Goal: Task Accomplishment & Management: Use online tool/utility

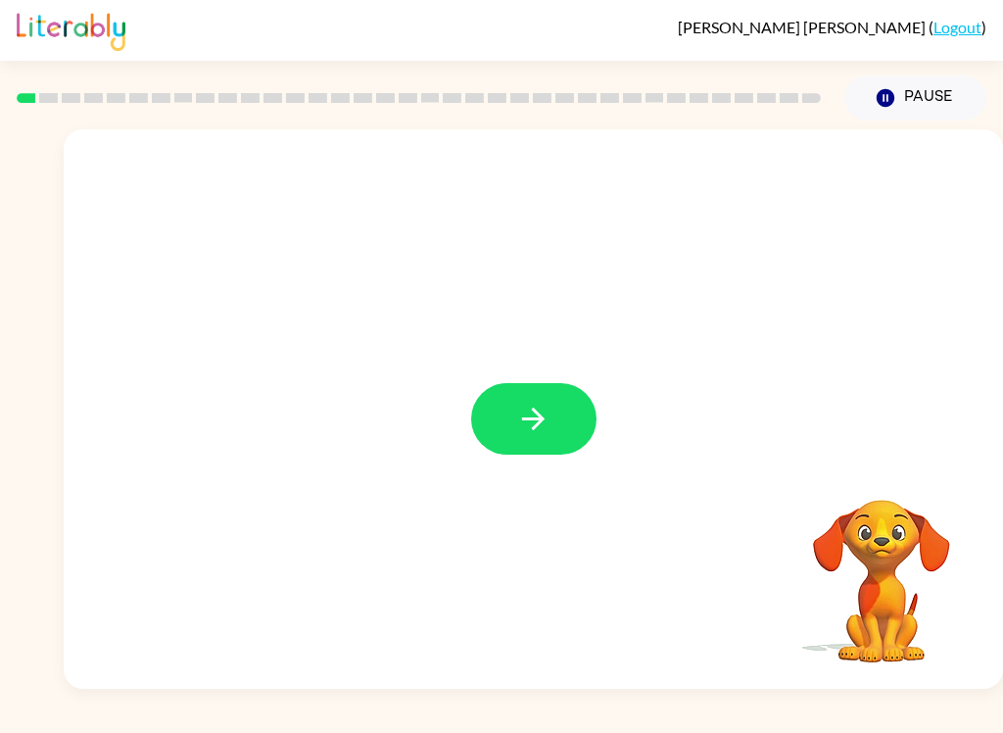
click at [540, 418] on icon "button" at bounding box center [533, 419] width 34 height 34
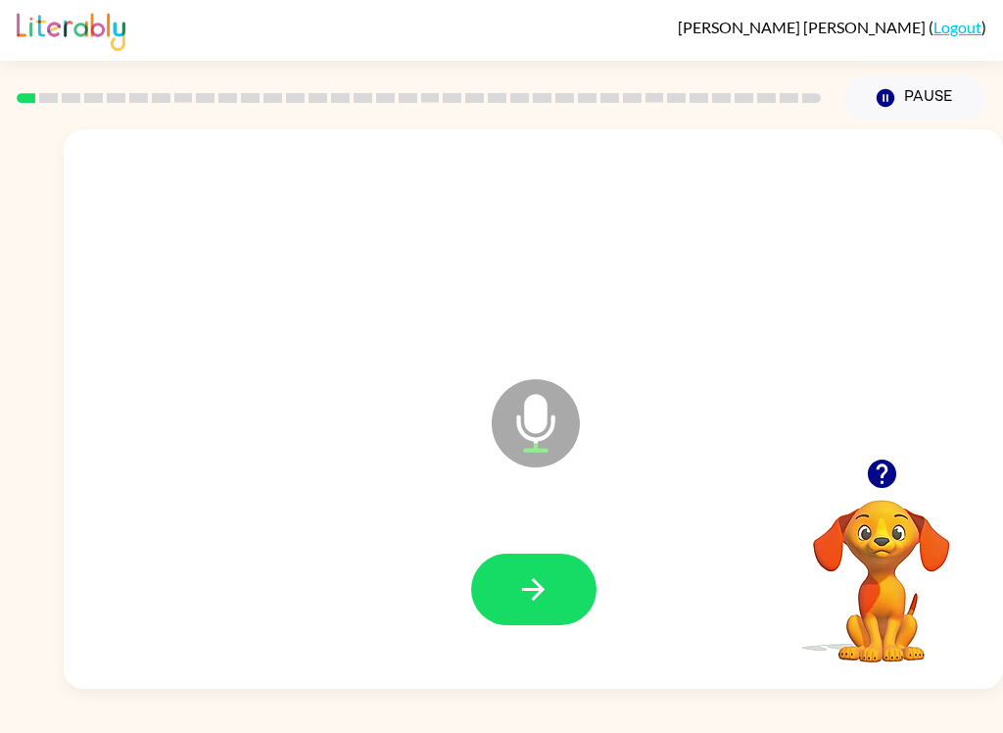
click at [508, 575] on button "button" at bounding box center [533, 590] width 125 height 72
click at [563, 577] on button "button" at bounding box center [533, 590] width 125 height 72
click at [580, 580] on button "button" at bounding box center [533, 590] width 125 height 72
click at [581, 600] on button "button" at bounding box center [533, 590] width 125 height 72
click at [544, 607] on icon "button" at bounding box center [533, 589] width 34 height 34
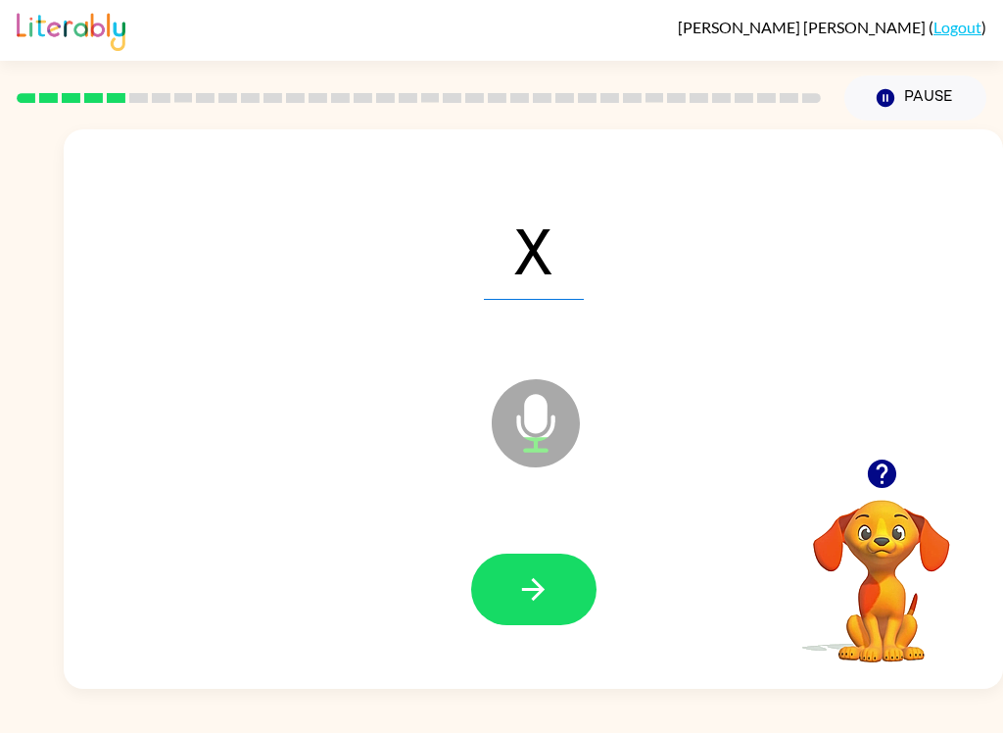
click at [572, 583] on button "button" at bounding box center [533, 590] width 125 height 72
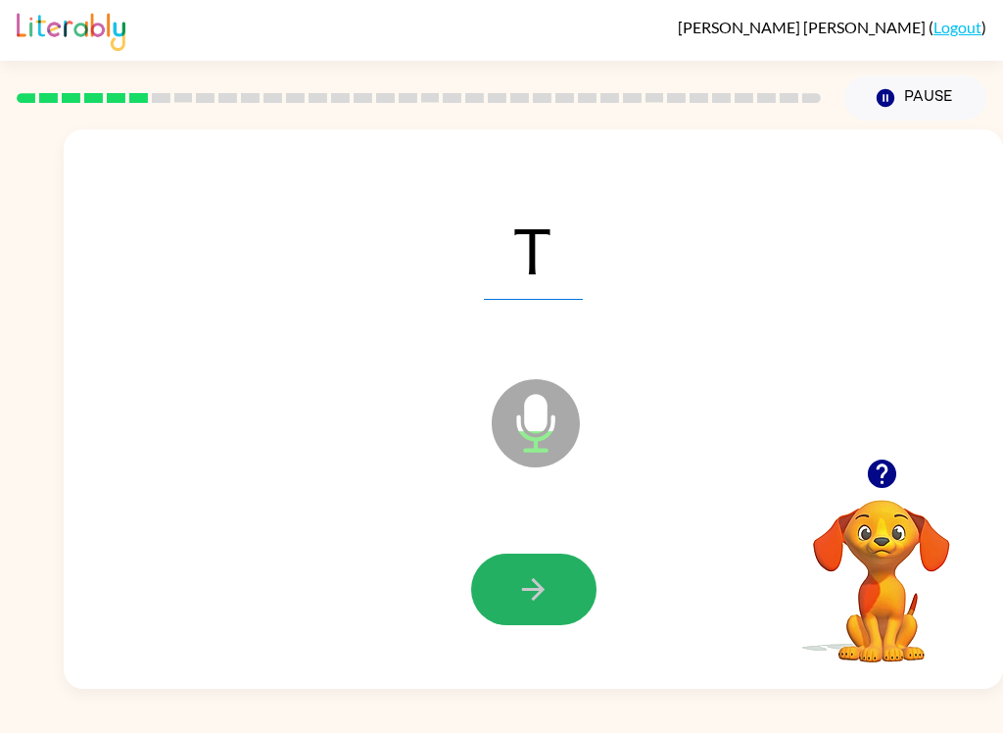
click at [557, 573] on button "button" at bounding box center [533, 590] width 125 height 72
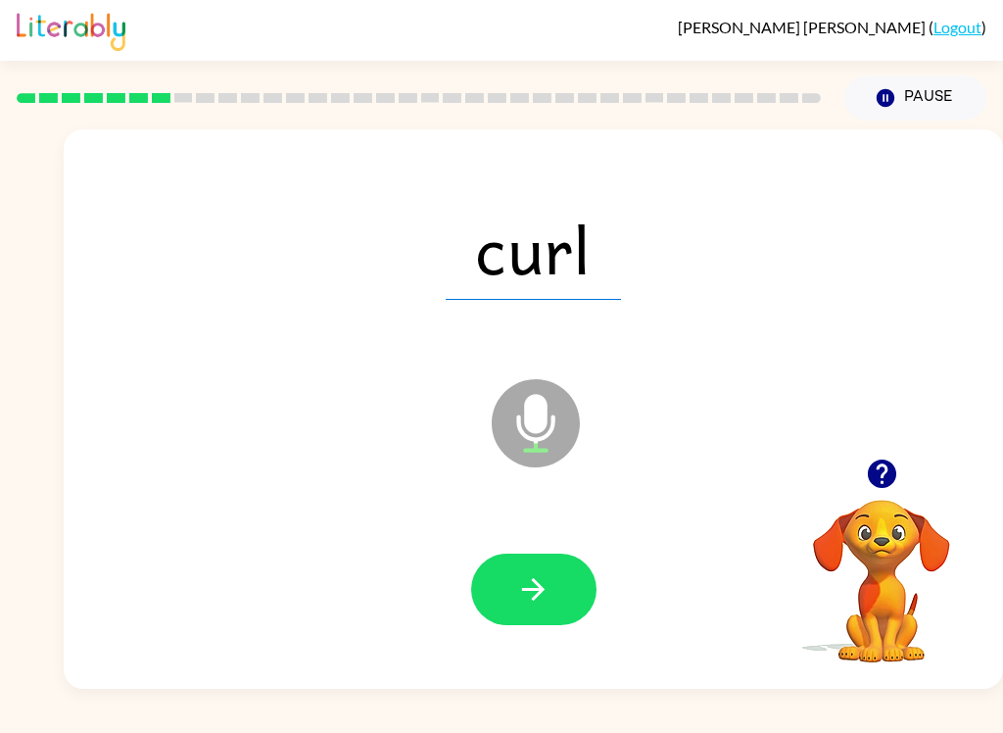
click at [573, 599] on button "button" at bounding box center [533, 590] width 125 height 72
click at [562, 582] on button "button" at bounding box center [533, 590] width 125 height 72
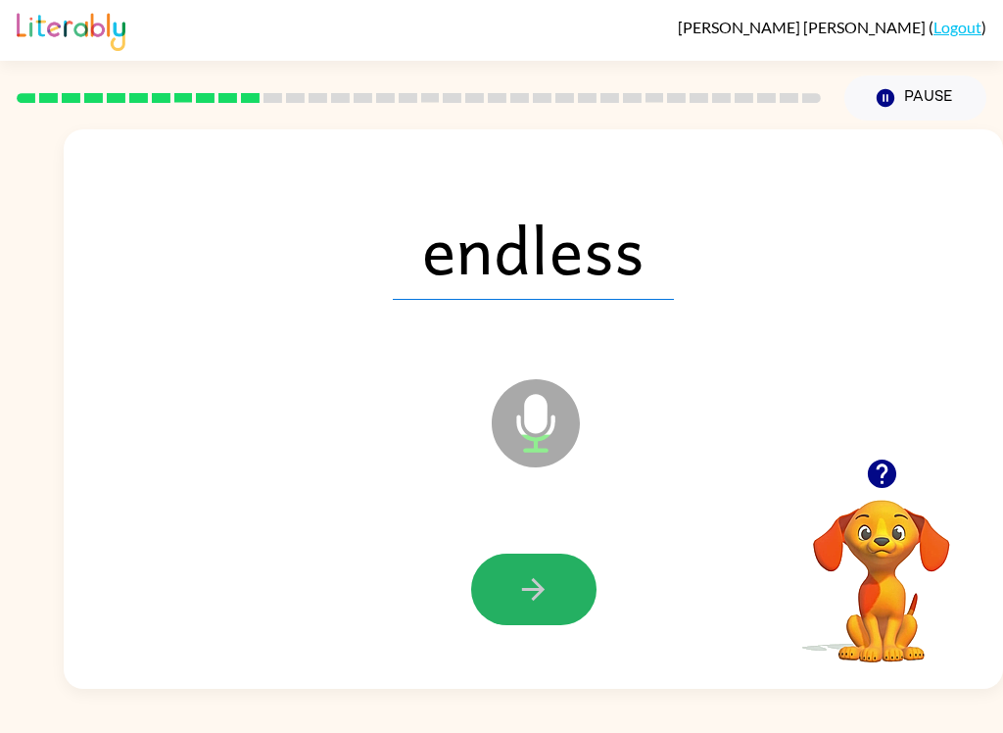
click at [558, 585] on button "button" at bounding box center [533, 590] width 125 height 72
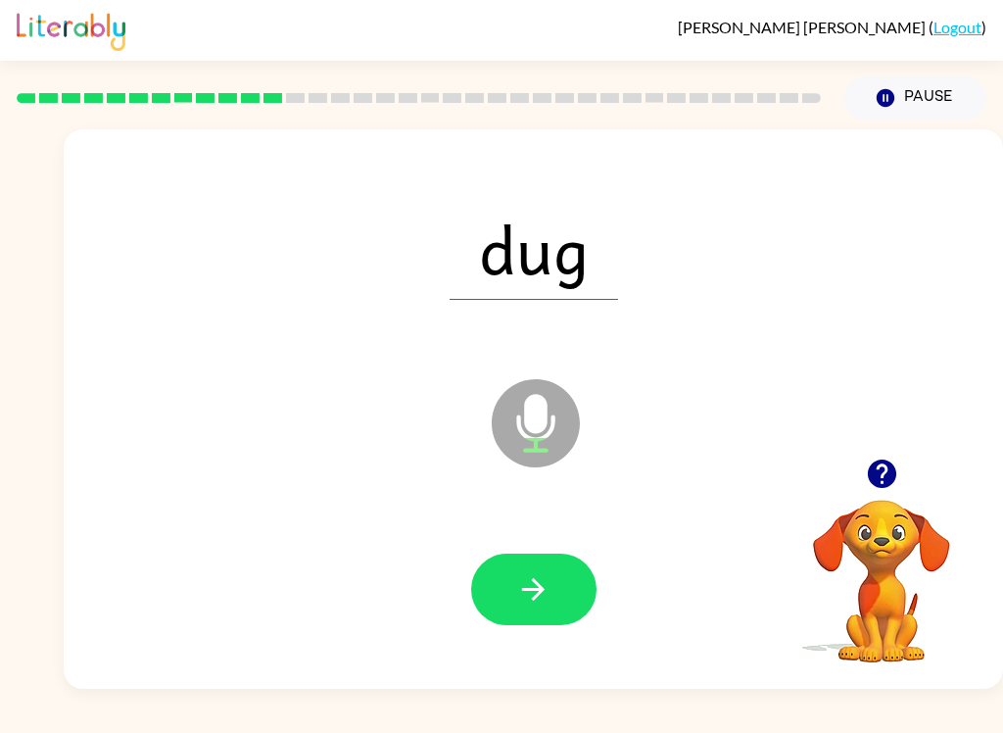
click at [574, 598] on button "button" at bounding box center [533, 590] width 125 height 72
click at [537, 605] on icon "button" at bounding box center [533, 589] width 34 height 34
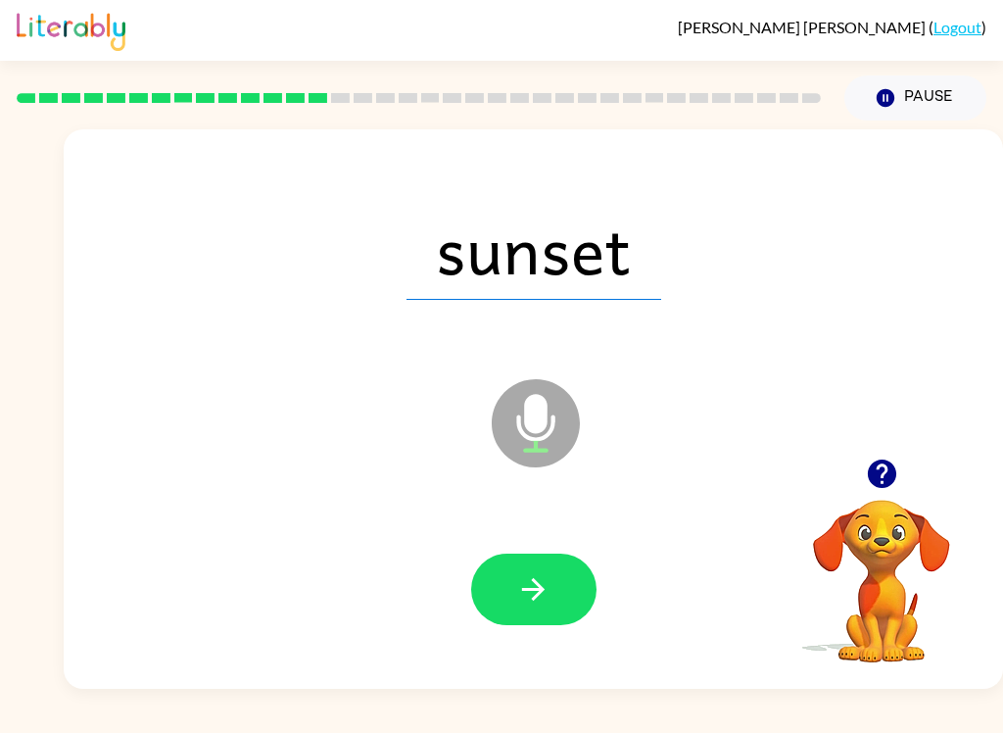
click at [541, 600] on icon "button" at bounding box center [533, 589] width 34 height 34
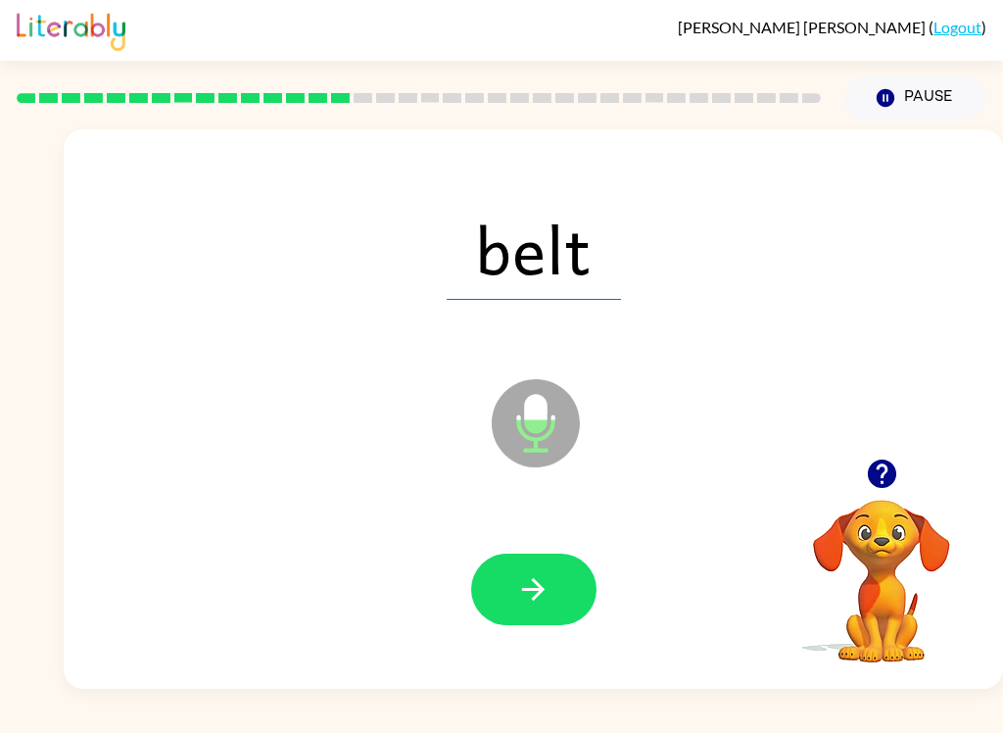
click at [540, 591] on icon "button" at bounding box center [533, 589] width 23 height 23
click at [533, 586] on icon "button" at bounding box center [533, 589] width 34 height 34
click at [537, 616] on button "button" at bounding box center [533, 590] width 125 height 72
click at [569, 546] on div at bounding box center [533, 590] width 900 height 161
click at [569, 585] on button "button" at bounding box center [533, 590] width 125 height 72
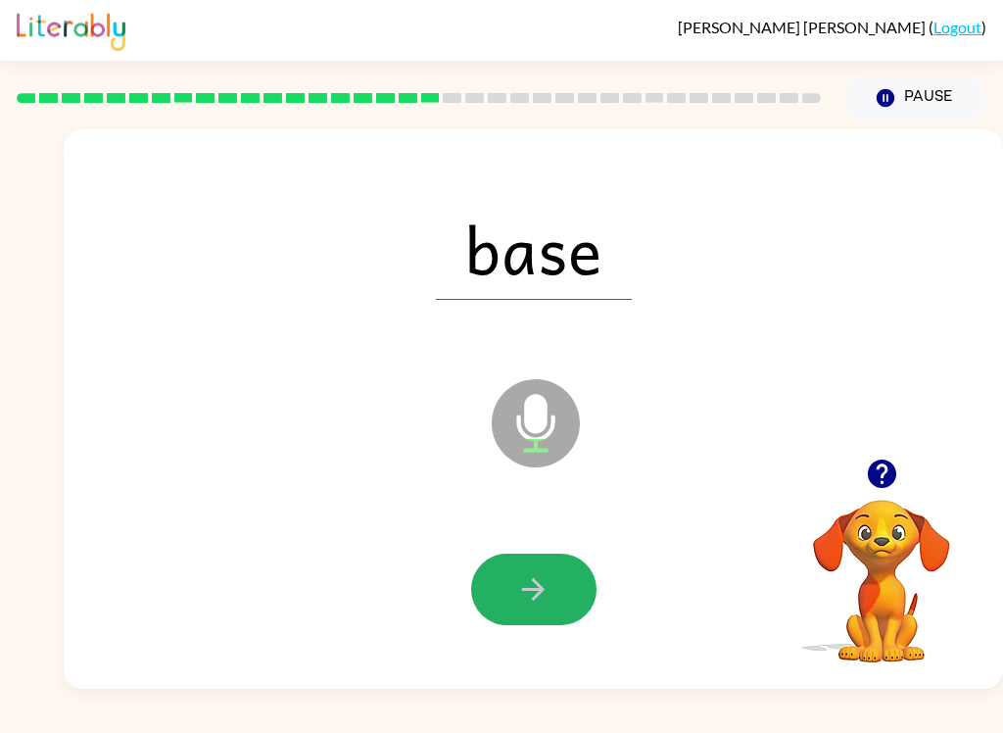
click at [565, 557] on button "button" at bounding box center [533, 590] width 125 height 72
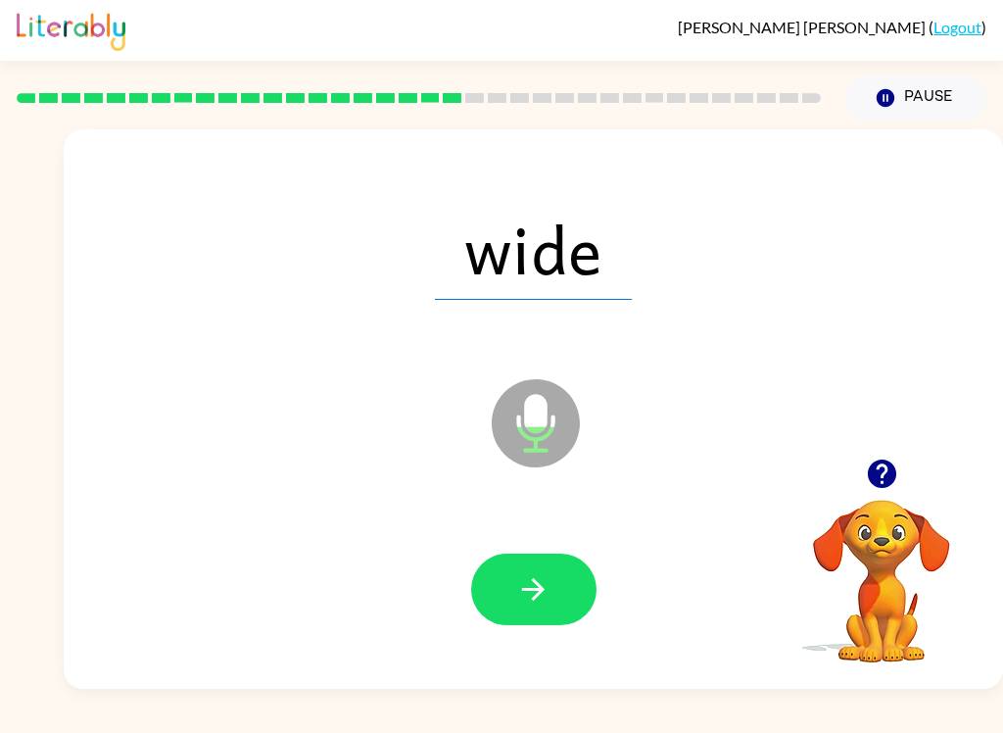
click at [550, 581] on icon "button" at bounding box center [533, 589] width 34 height 34
click at [552, 593] on button "button" at bounding box center [533, 590] width 125 height 72
click at [557, 611] on button "button" at bounding box center [533, 590] width 125 height 72
click at [563, 584] on button "button" at bounding box center [533, 590] width 125 height 72
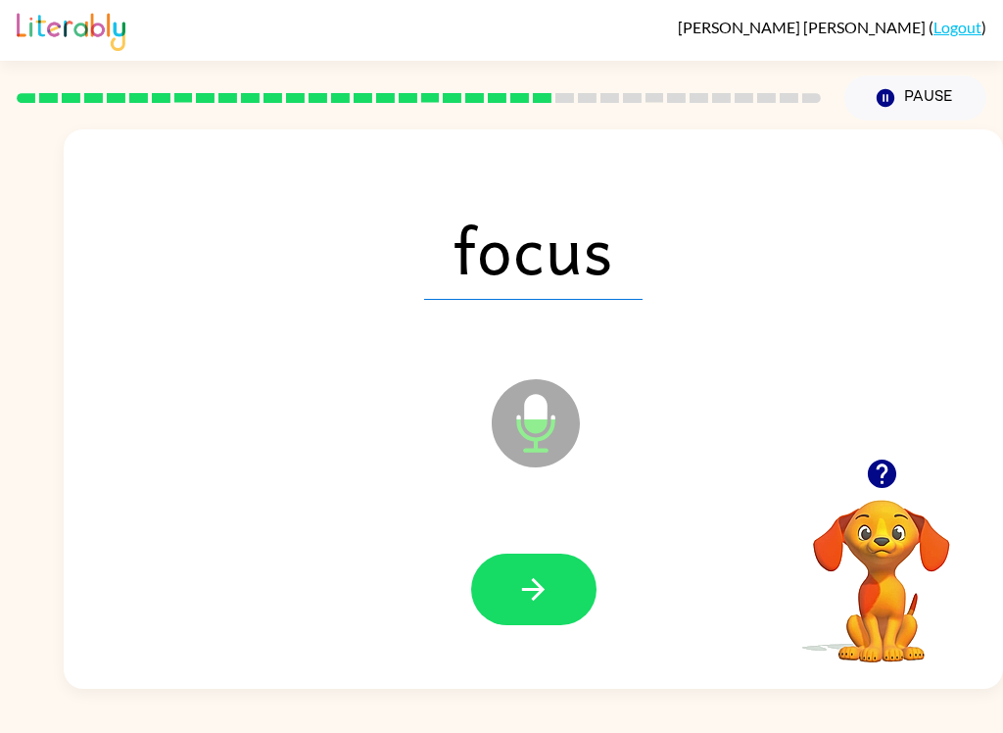
click at [541, 595] on icon "button" at bounding box center [533, 589] width 34 height 34
click at [531, 597] on icon "button" at bounding box center [533, 589] width 34 height 34
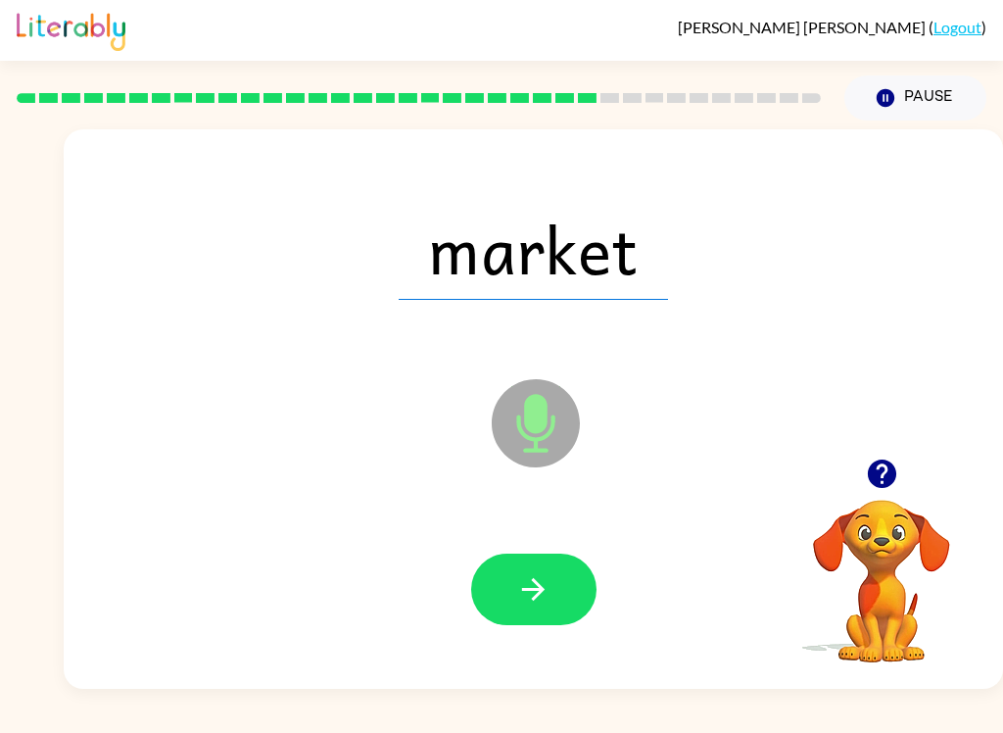
click at [546, 577] on icon "button" at bounding box center [533, 589] width 34 height 34
click at [558, 595] on button "button" at bounding box center [533, 590] width 125 height 72
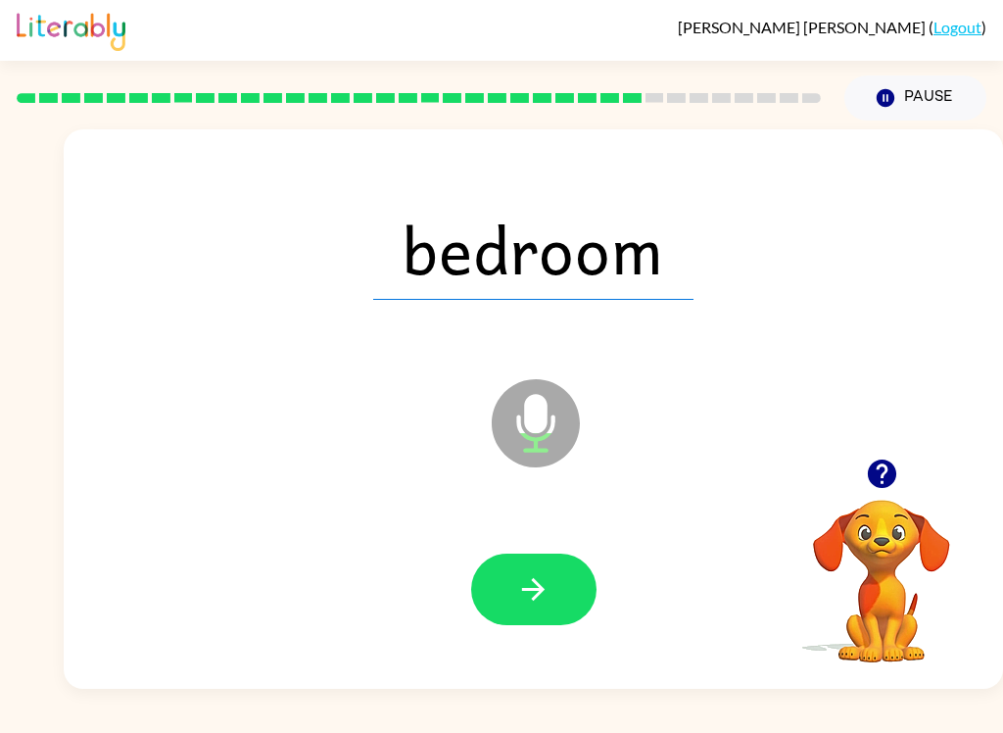
click at [565, 605] on button "button" at bounding box center [533, 590] width 125 height 72
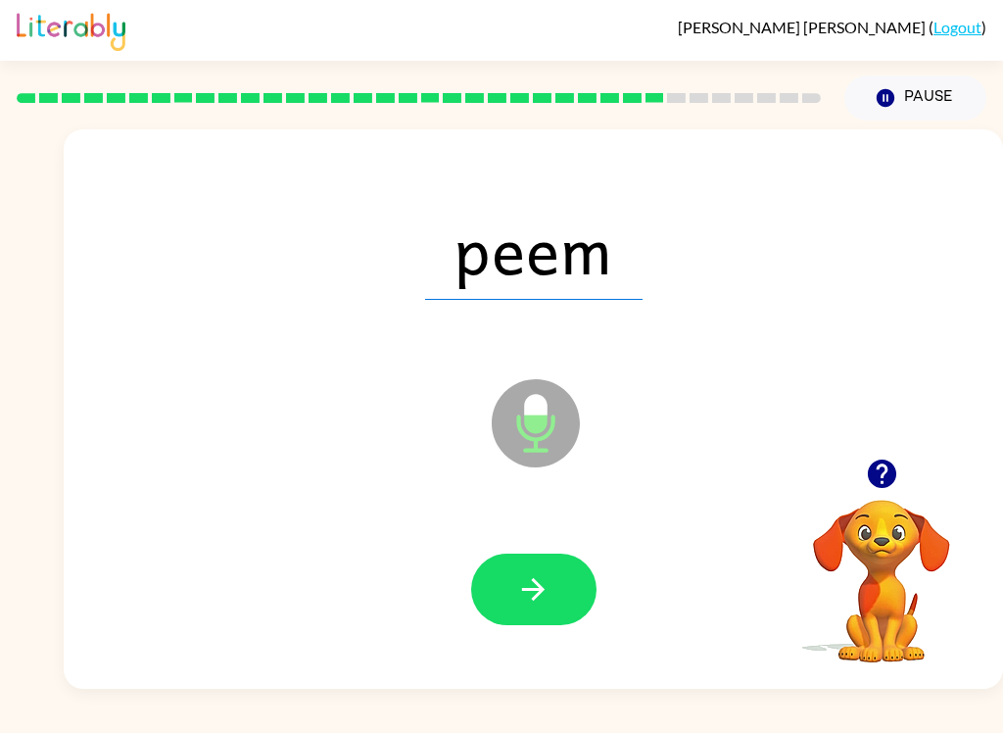
click at [571, 613] on button "button" at bounding box center [533, 590] width 125 height 72
click at [565, 601] on button "button" at bounding box center [533, 590] width 125 height 72
click at [564, 585] on button "button" at bounding box center [533, 590] width 125 height 72
click at [542, 614] on button "button" at bounding box center [533, 590] width 125 height 72
click at [555, 590] on button "button" at bounding box center [533, 590] width 125 height 72
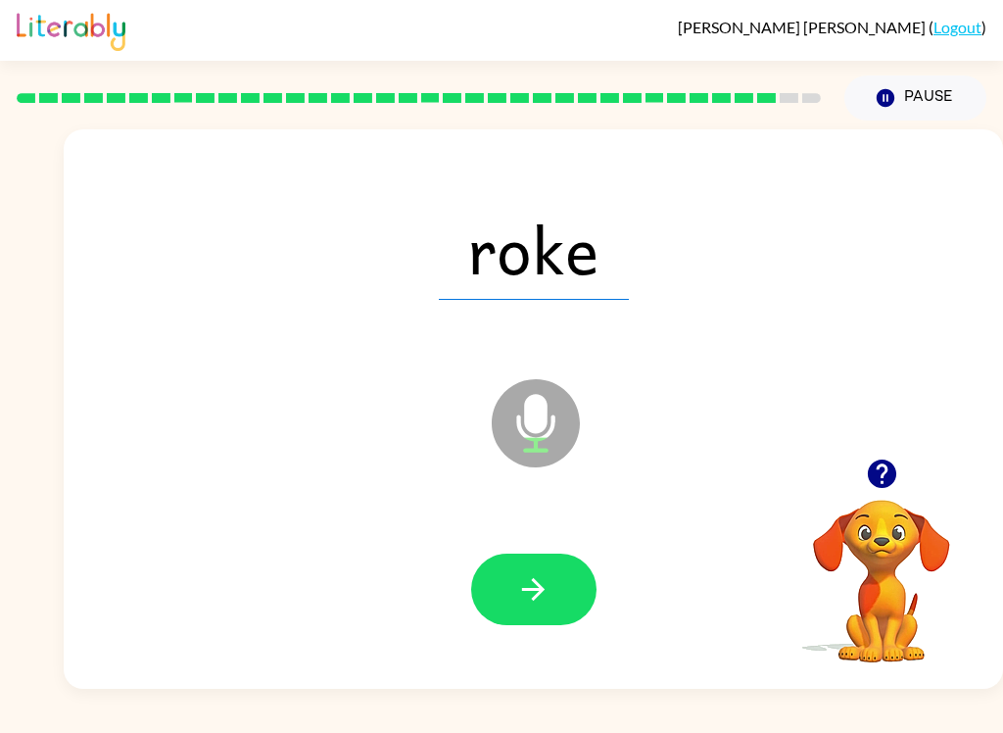
click at [559, 592] on button "button" at bounding box center [533, 590] width 125 height 72
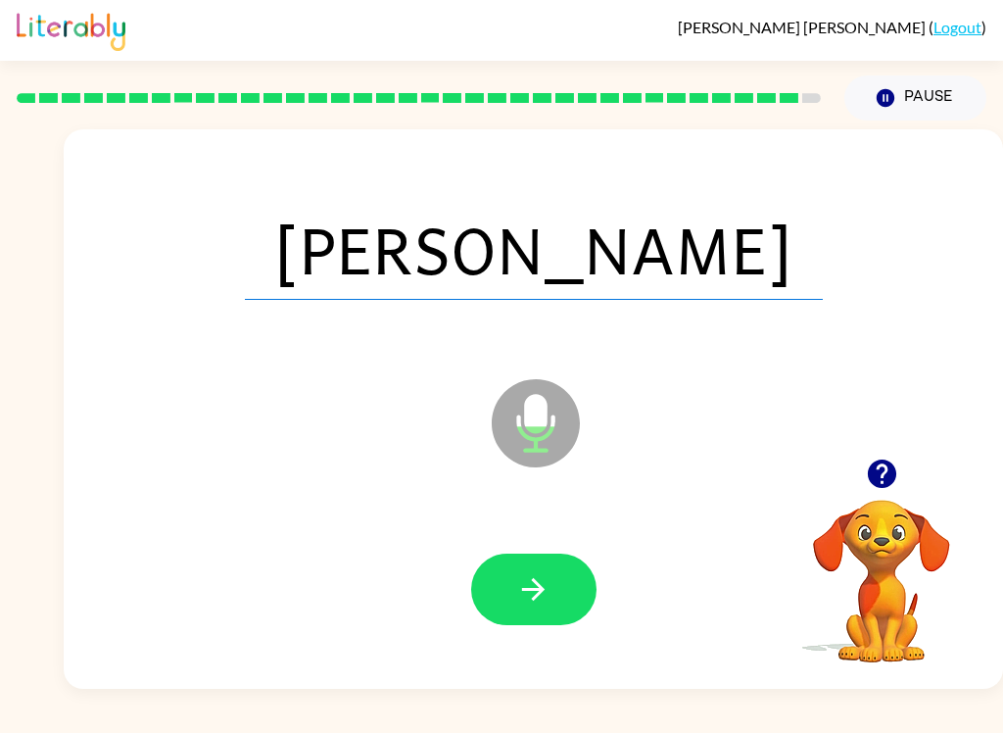
click at [547, 618] on button "button" at bounding box center [533, 590] width 125 height 72
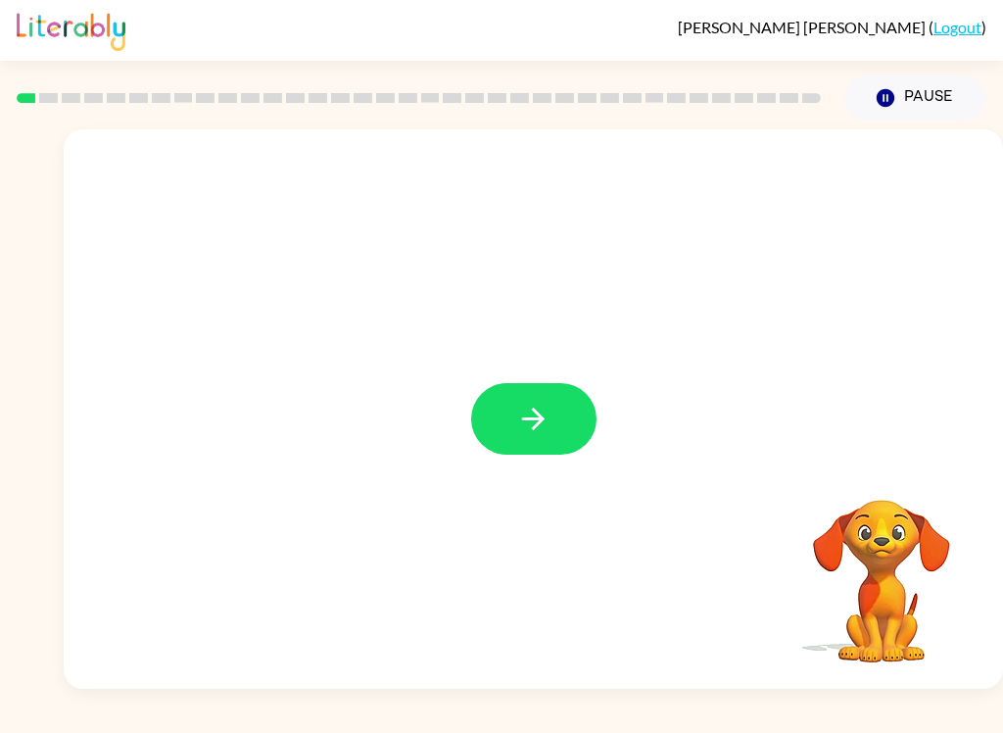
click at [499, 438] on button "button" at bounding box center [533, 419] width 125 height 72
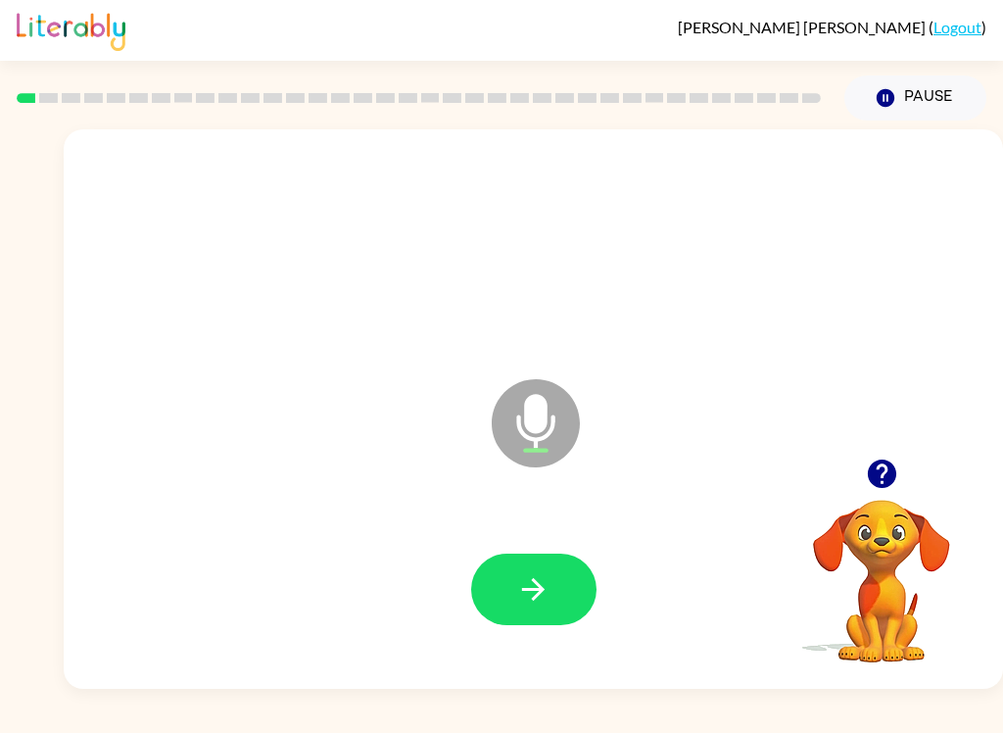
click at [497, 587] on button "button" at bounding box center [533, 590] width 125 height 72
click at [503, 602] on button "button" at bounding box center [533, 590] width 125 height 72
click at [484, 616] on button "button" at bounding box center [533, 590] width 125 height 72
click at [526, 442] on icon at bounding box center [536, 423] width 88 height 88
click at [544, 611] on button "button" at bounding box center [533, 590] width 125 height 72
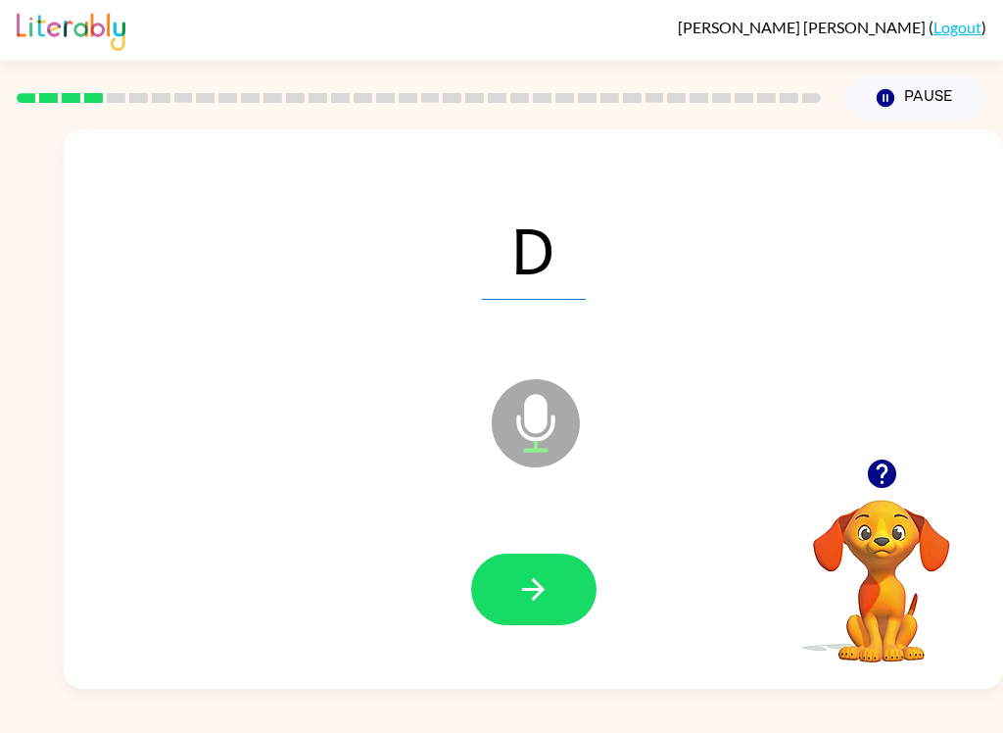
click at [489, 607] on button "button" at bounding box center [533, 590] width 125 height 72
click at [518, 603] on icon "button" at bounding box center [533, 589] width 34 height 34
click at [523, 606] on icon "button" at bounding box center [533, 589] width 34 height 34
click at [499, 599] on button "button" at bounding box center [533, 590] width 125 height 72
click at [527, 607] on button "button" at bounding box center [533, 590] width 125 height 72
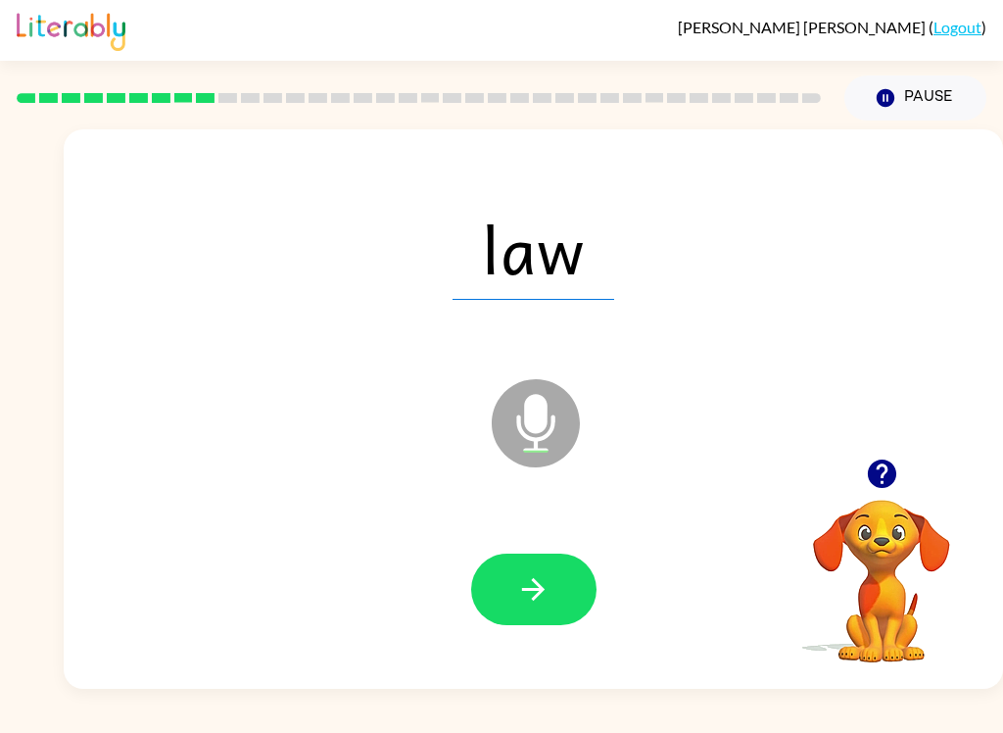
click at [552, 570] on button "button" at bounding box center [533, 590] width 125 height 72
click at [553, 602] on button "button" at bounding box center [533, 590] width 125 height 72
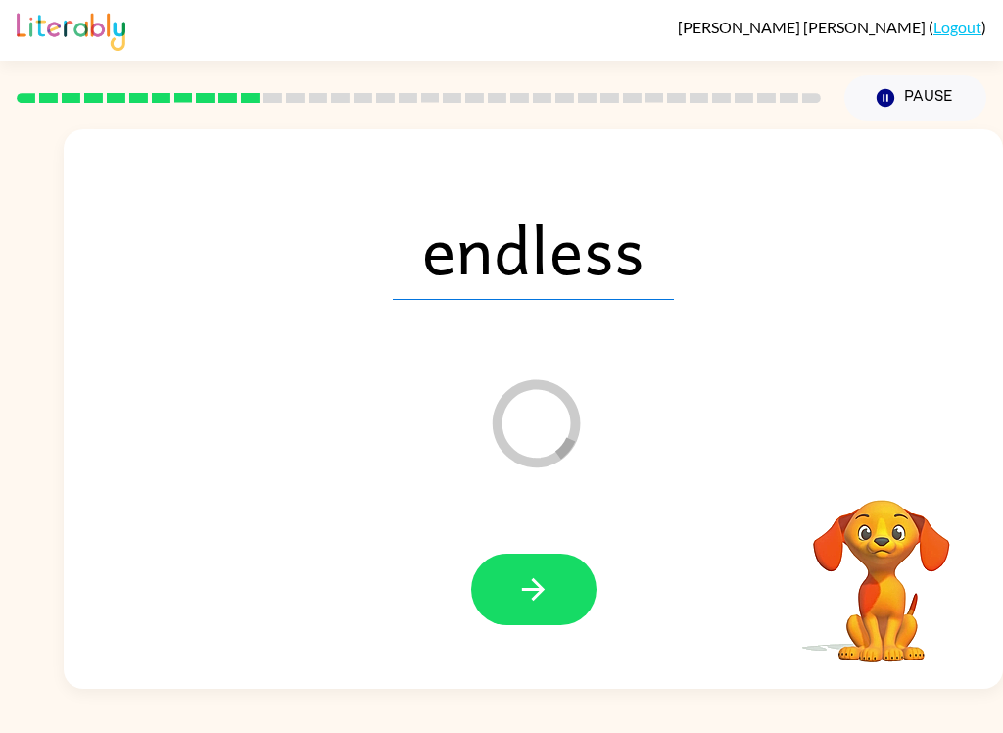
click at [499, 605] on button "button" at bounding box center [533, 590] width 125 height 72
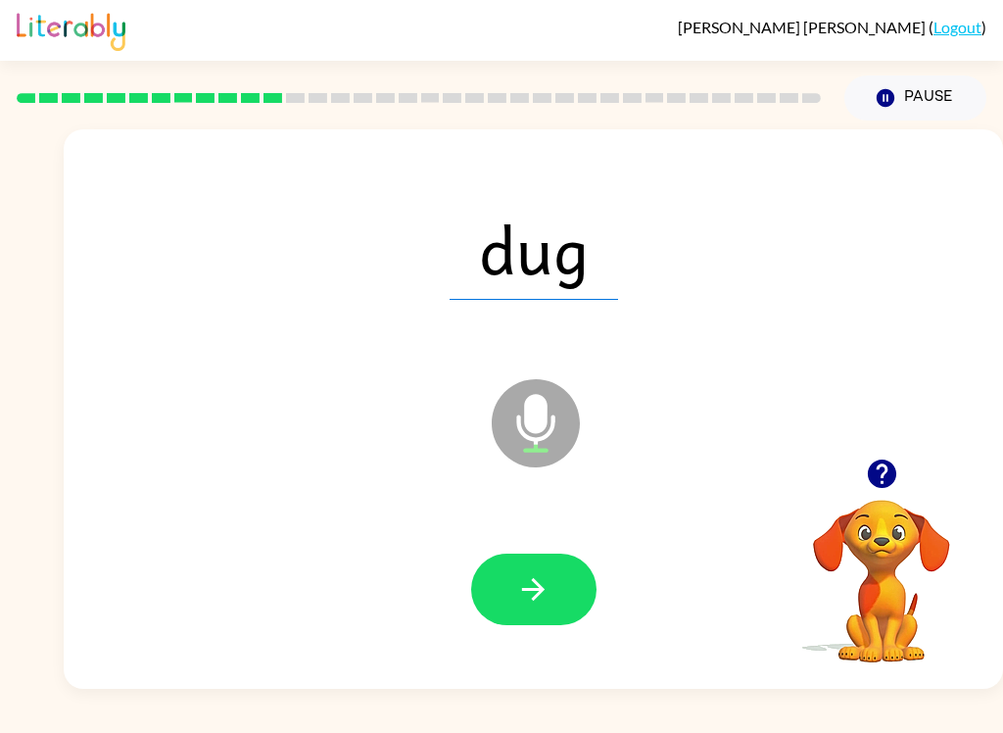
click at [530, 602] on icon "button" at bounding box center [533, 589] width 34 height 34
click at [512, 585] on button "button" at bounding box center [533, 590] width 125 height 72
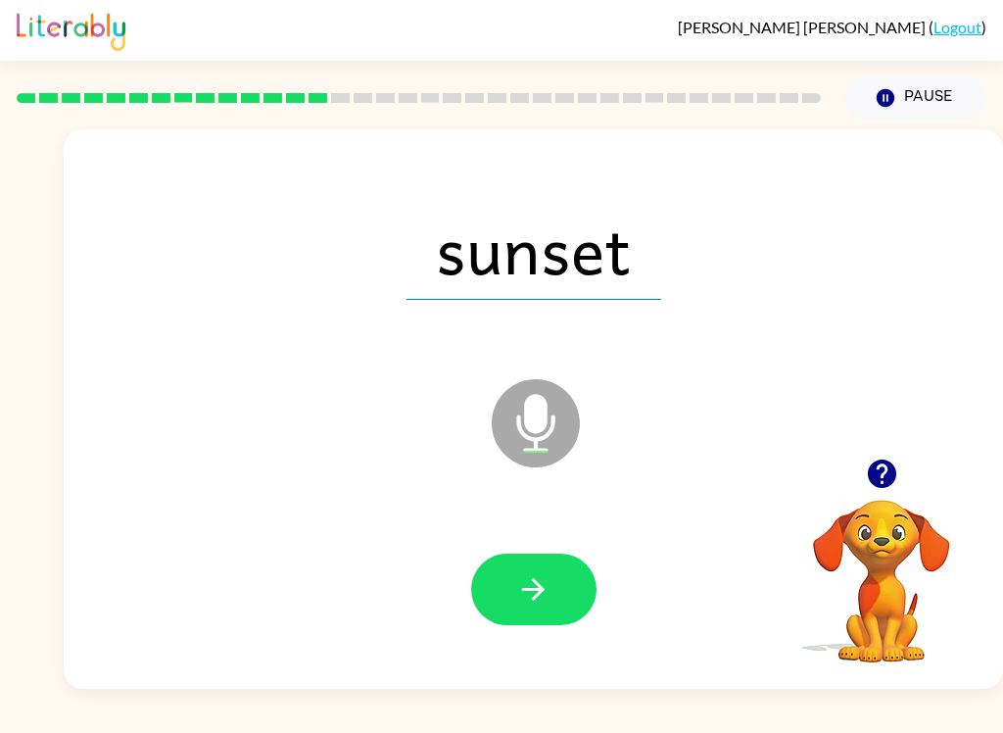
click at [512, 588] on button "button" at bounding box center [533, 590] width 125 height 72
click at [514, 606] on button "button" at bounding box center [533, 590] width 125 height 72
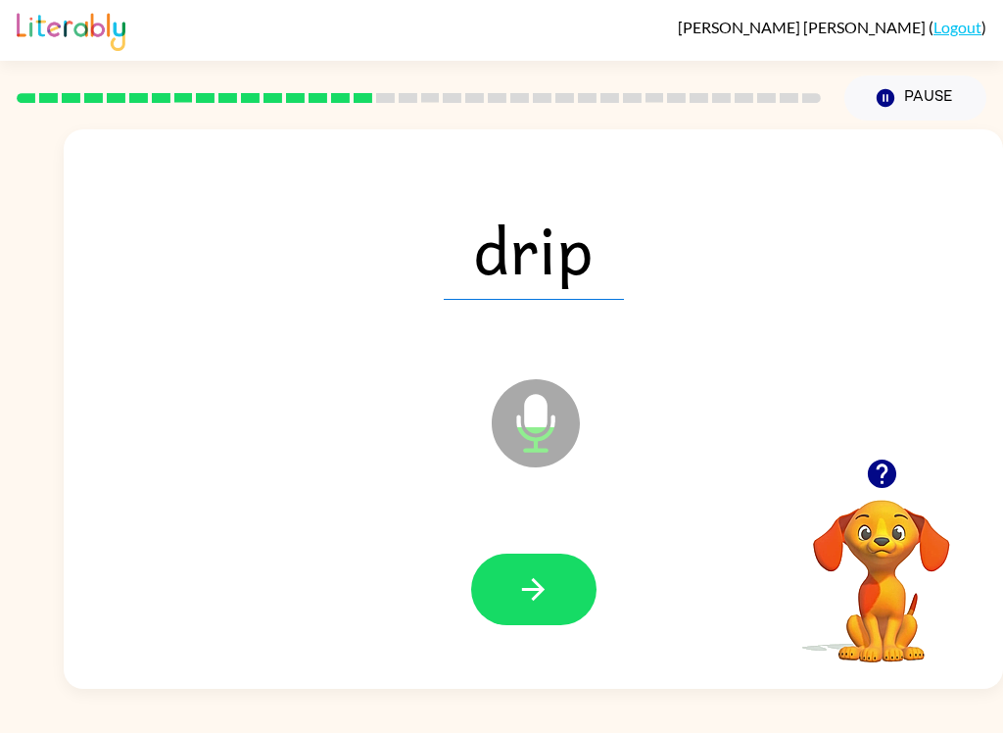
click at [519, 598] on icon "button" at bounding box center [533, 589] width 34 height 34
click at [505, 589] on button "button" at bounding box center [533, 590] width 125 height 72
click at [511, 609] on button "button" at bounding box center [533, 590] width 125 height 72
click at [513, 616] on button "button" at bounding box center [533, 590] width 125 height 72
click at [510, 609] on button "button" at bounding box center [533, 590] width 125 height 72
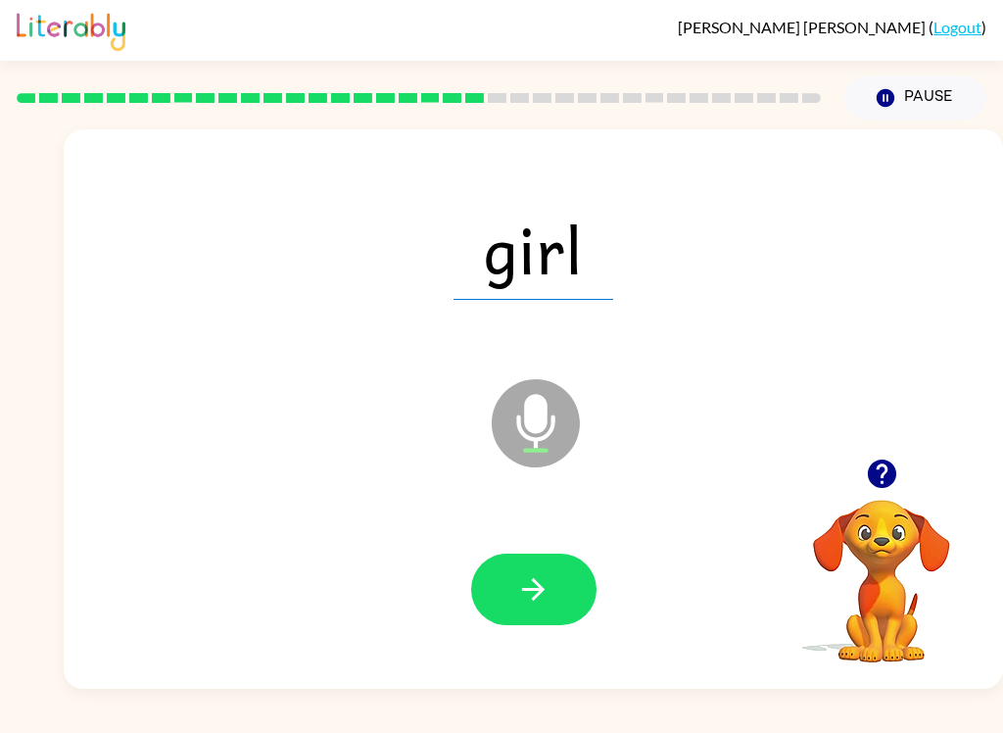
click at [507, 594] on button "button" at bounding box center [533, 590] width 125 height 72
click at [535, 588] on icon "button" at bounding box center [533, 589] width 34 height 34
click at [529, 597] on icon "button" at bounding box center [533, 589] width 34 height 34
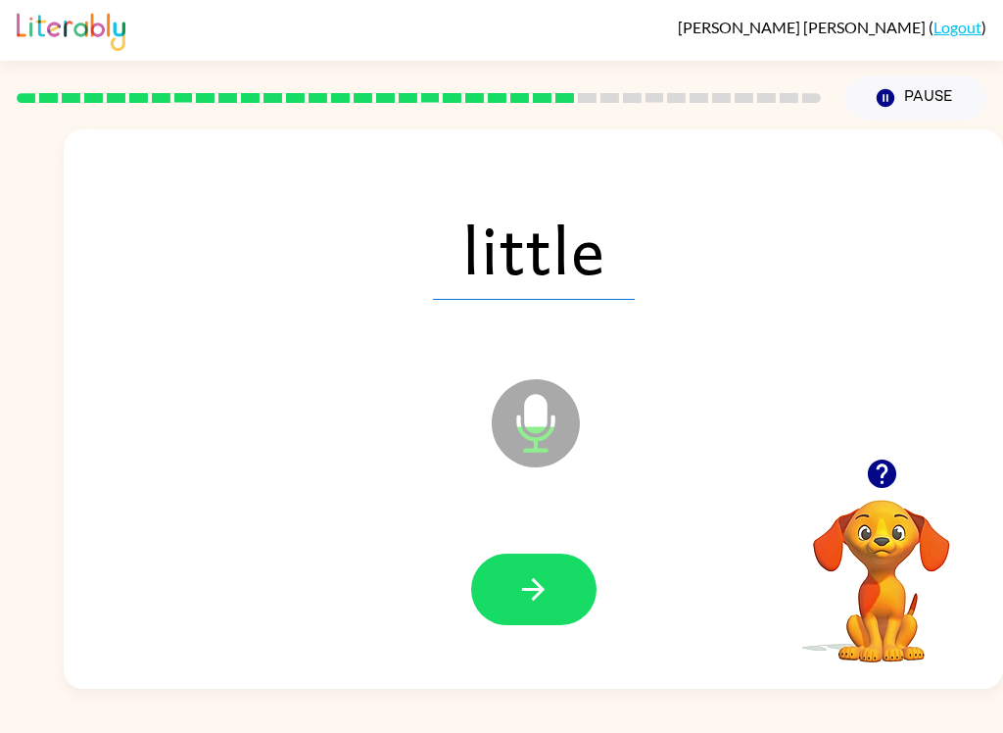
click at [514, 600] on button "button" at bounding box center [533, 590] width 125 height 72
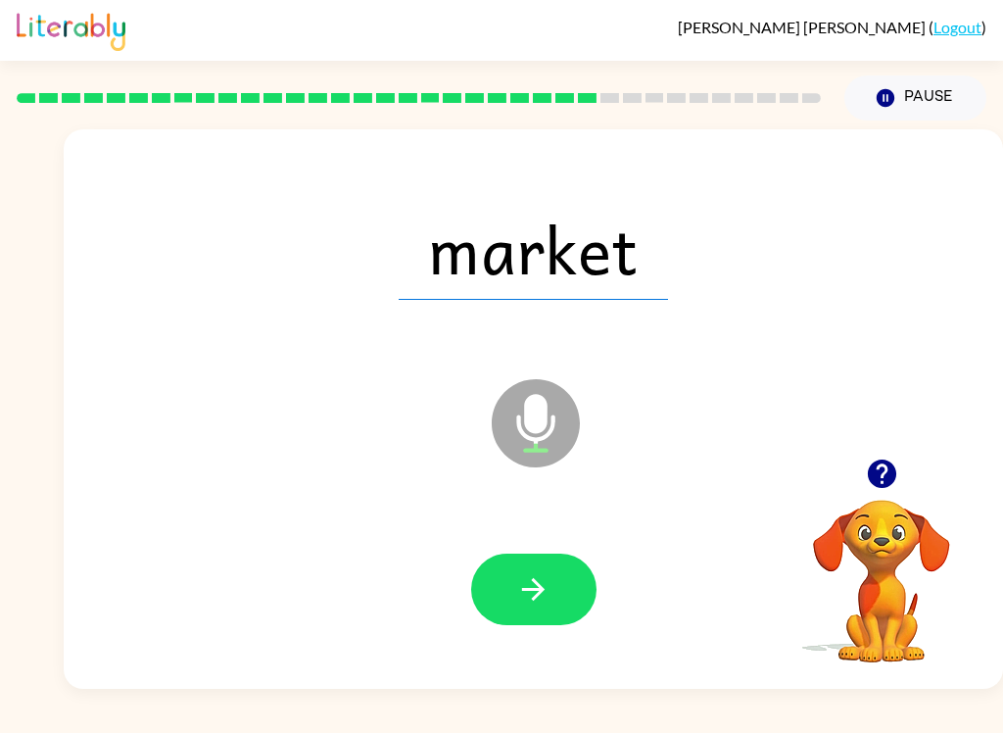
click at [502, 603] on button "button" at bounding box center [533, 590] width 125 height 72
click at [505, 605] on button "button" at bounding box center [533, 590] width 125 height 72
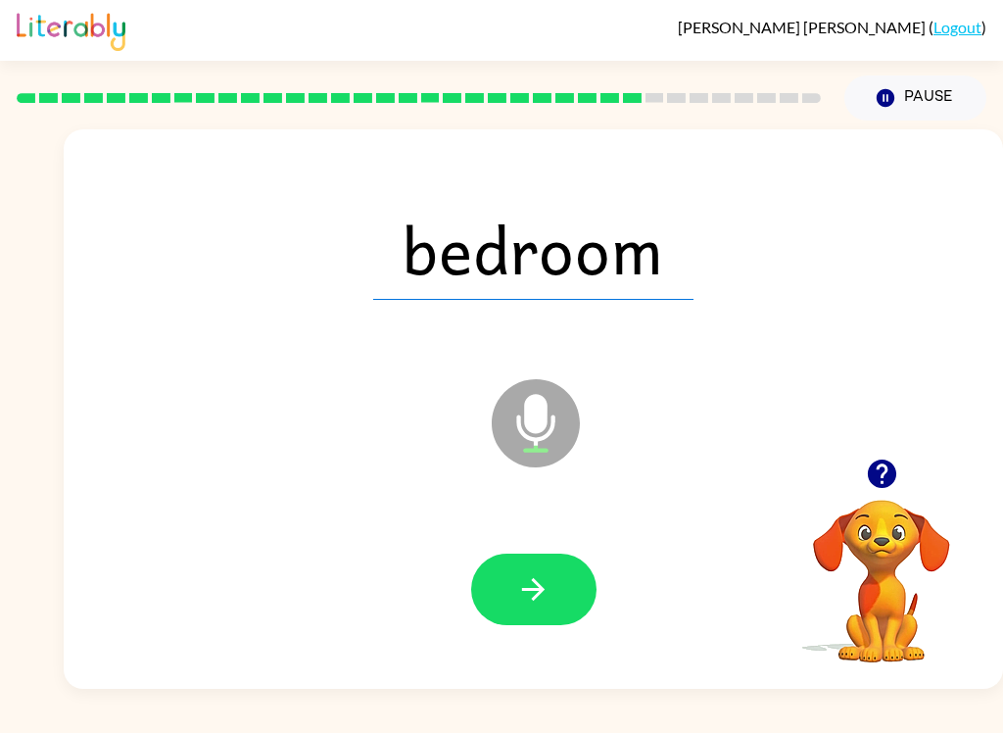
click at [511, 612] on button "button" at bounding box center [533, 590] width 125 height 72
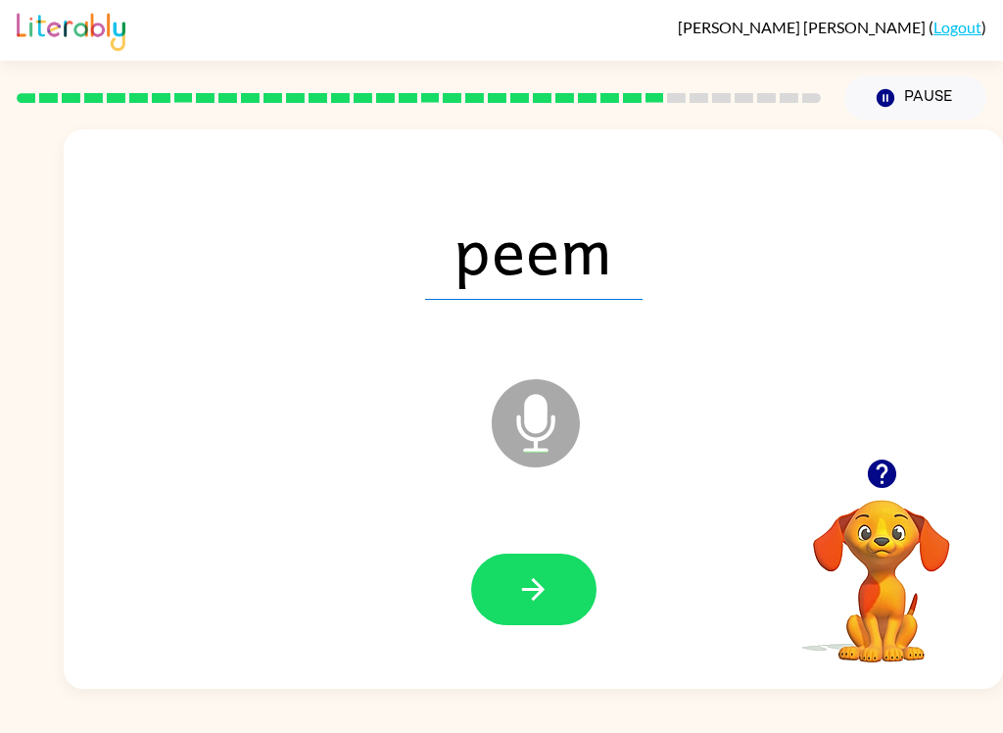
click at [519, 593] on icon "button" at bounding box center [533, 589] width 34 height 34
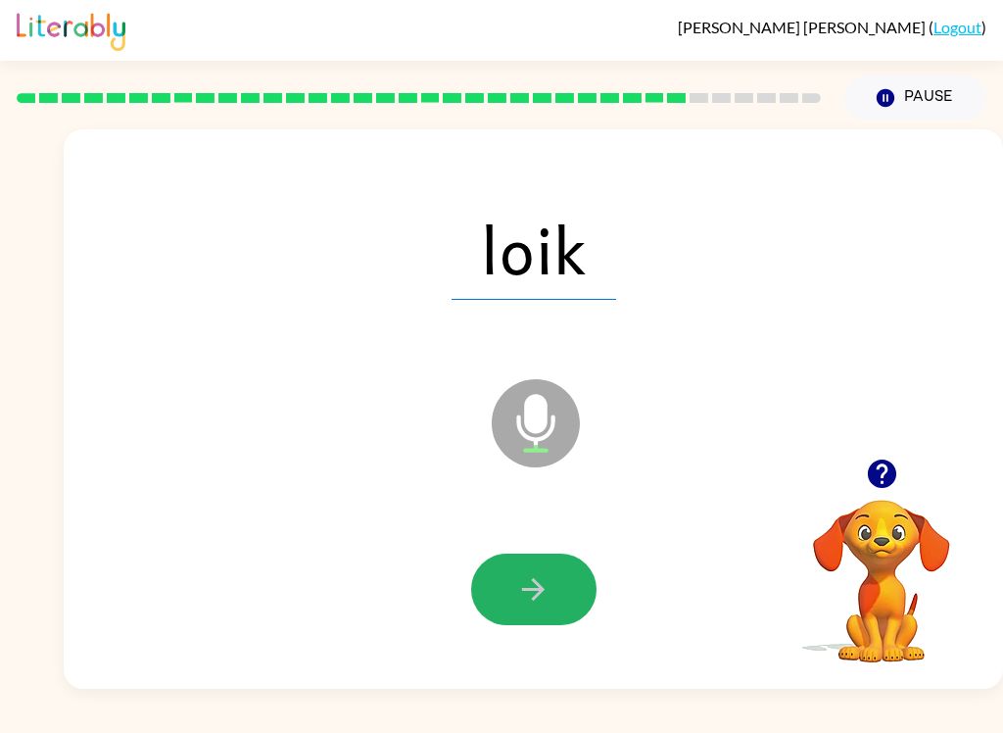
click at [523, 588] on icon "button" at bounding box center [533, 589] width 34 height 34
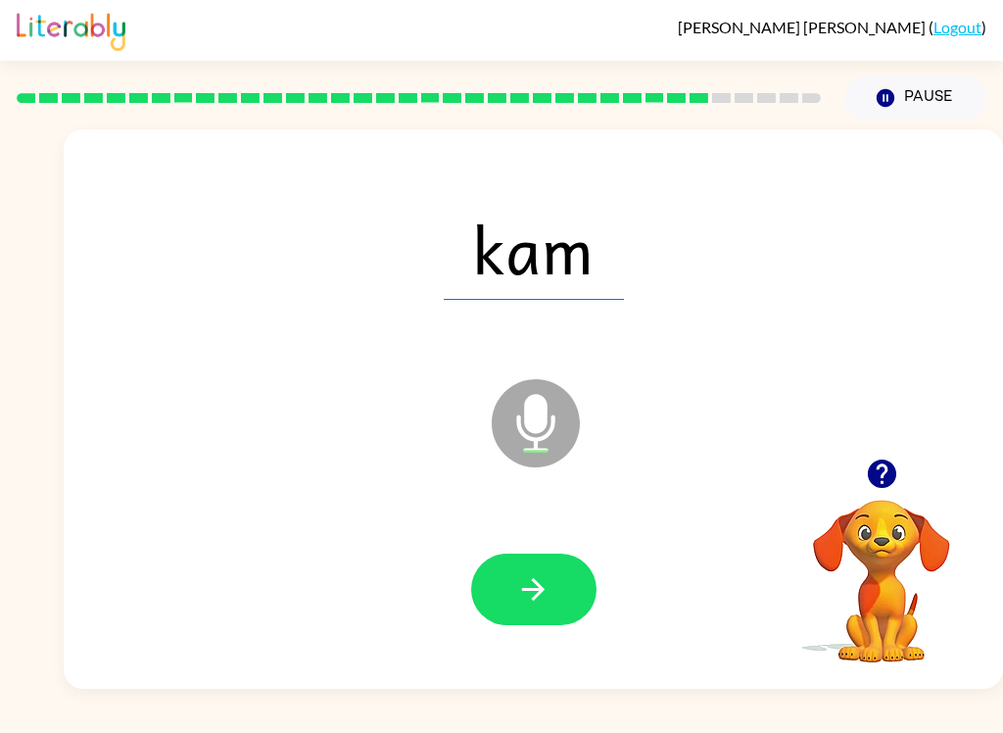
click at [511, 589] on button "button" at bounding box center [533, 590] width 125 height 72
click at [518, 619] on button "button" at bounding box center [533, 590] width 125 height 72
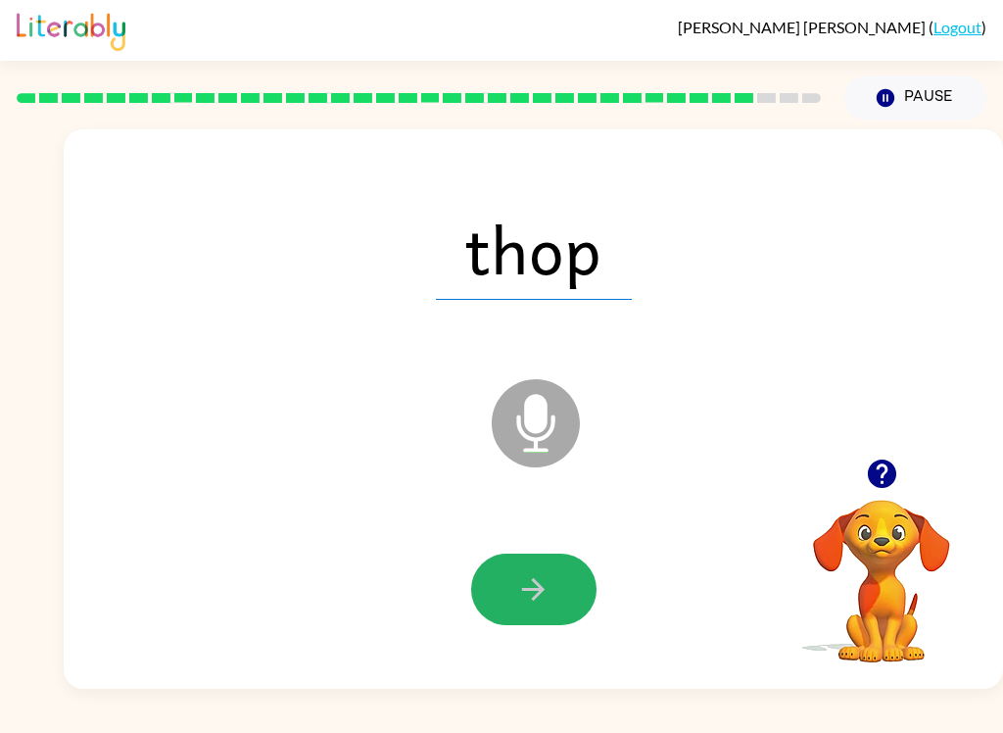
click at [512, 597] on button "button" at bounding box center [533, 590] width 125 height 72
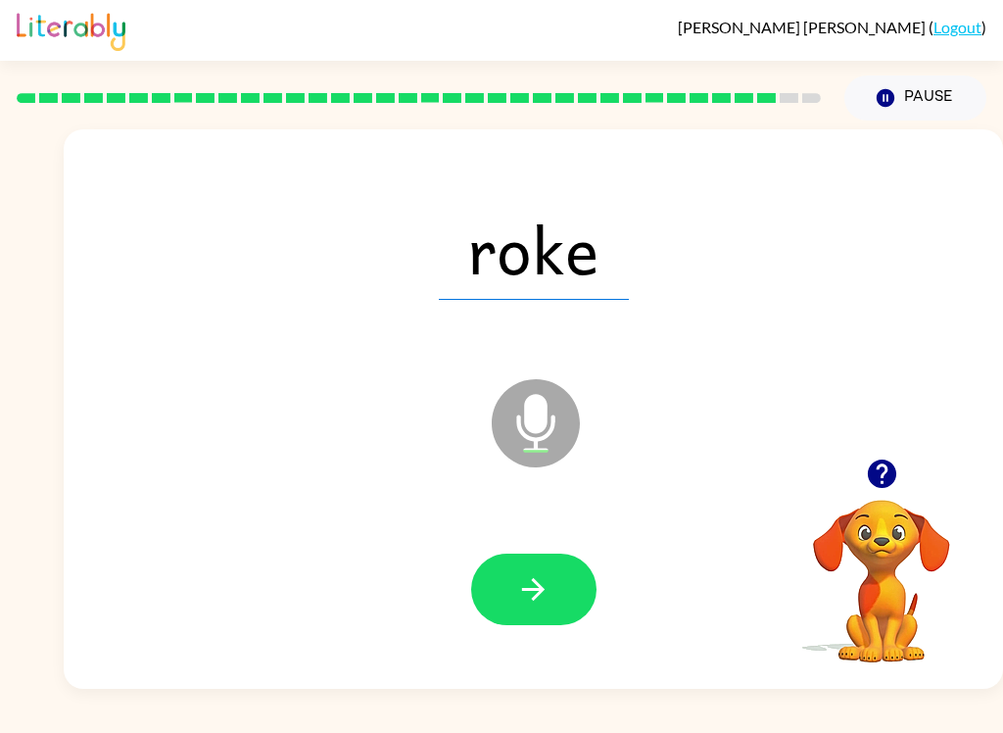
click at [520, 604] on icon "button" at bounding box center [533, 589] width 34 height 34
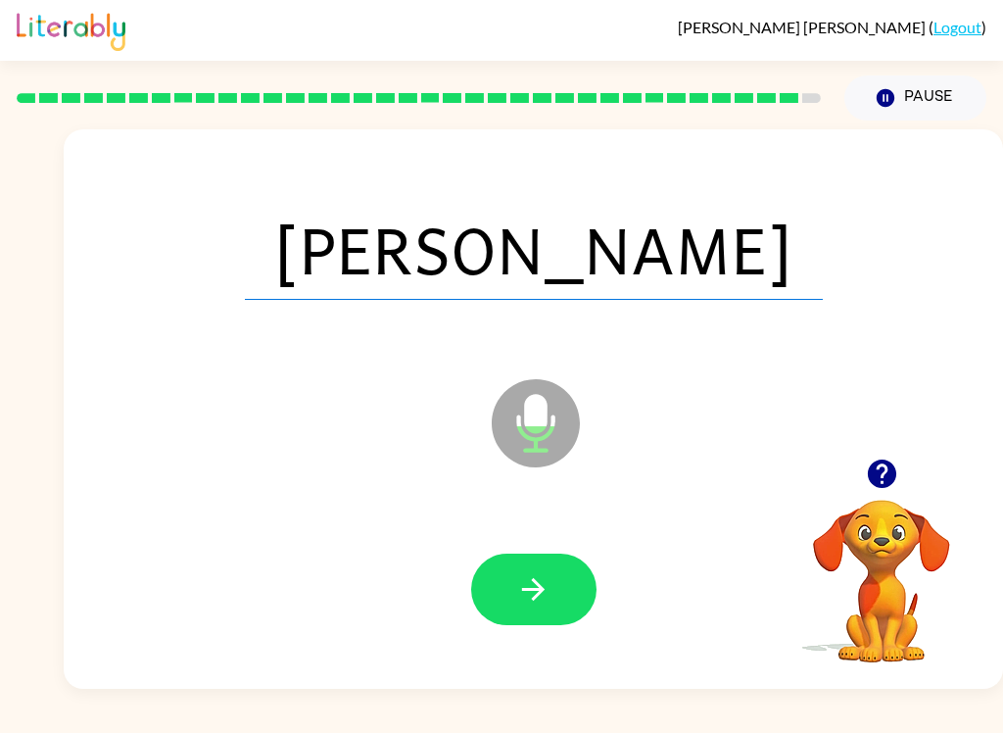
click at [507, 594] on button "button" at bounding box center [533, 590] width 125 height 72
